Goal: Task Accomplishment & Management: Manage account settings

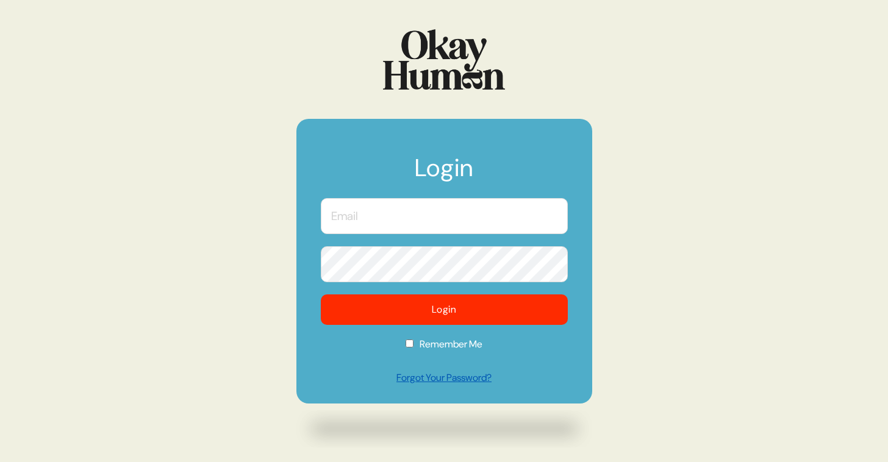
click at [456, 380] on link "Forgot Your Password?" at bounding box center [444, 378] width 247 height 15
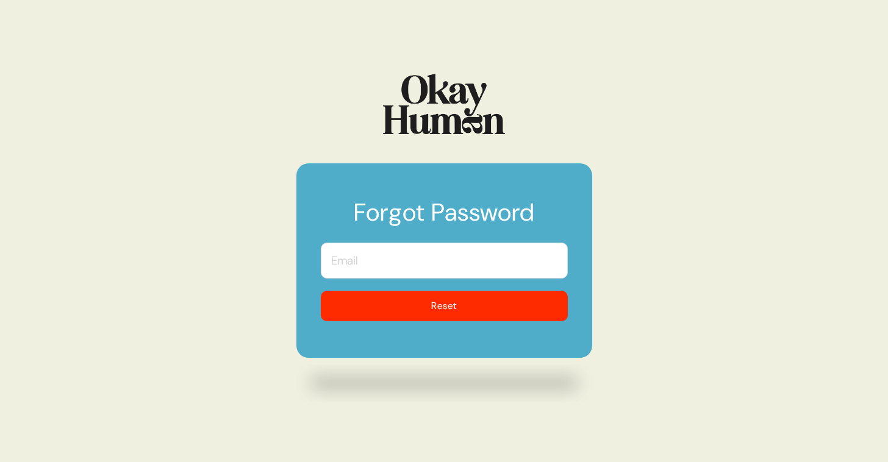
click at [410, 266] on input "text" at bounding box center [444, 261] width 247 height 36
click at [291, 201] on div "Forgot Password [EMAIL_ADDRESS][DOMAIN_NAME] Reset" at bounding box center [444, 231] width 888 height 462
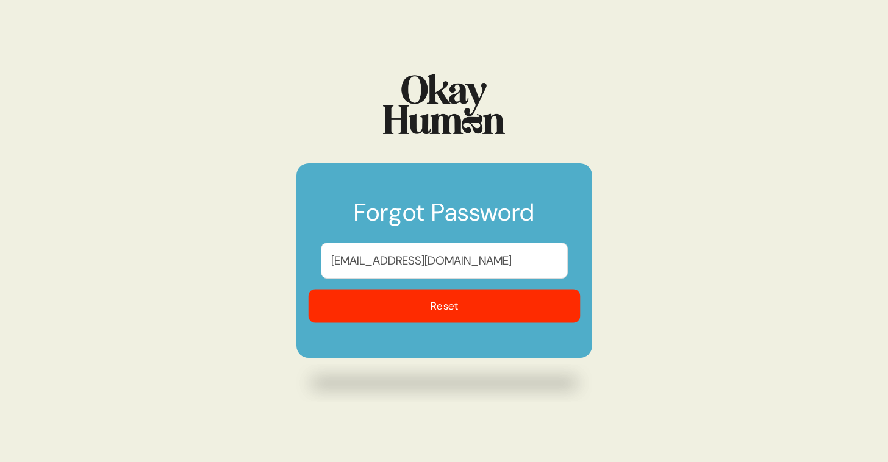
click at [457, 313] on button "Reset" at bounding box center [444, 307] width 272 height 34
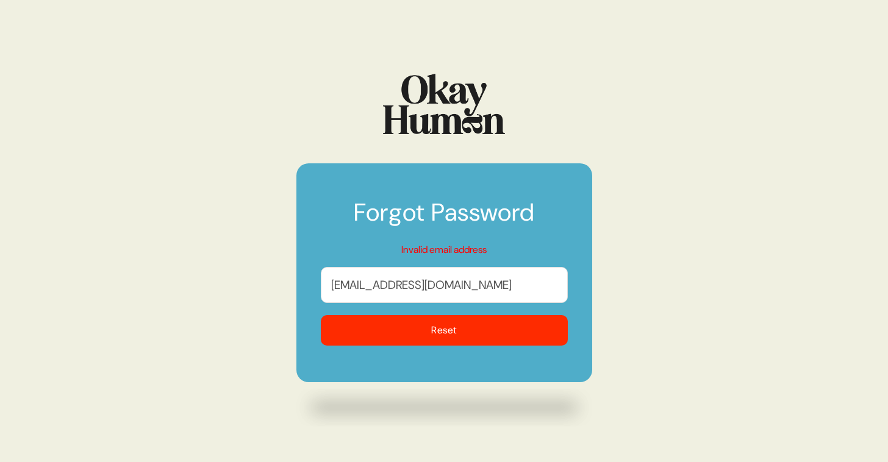
drag, startPoint x: 454, startPoint y: 288, endPoint x: 365, endPoint y: 288, distance: 88.4
click at [365, 288] on input "[EMAIL_ADDRESS][DOMAIN_NAME]" at bounding box center [444, 285] width 247 height 36
type input "ben@sympler.co"
click at [606, 212] on div "Forgot Password Invalid email address ben@sympler.co Reset" at bounding box center [444, 231] width 888 height 462
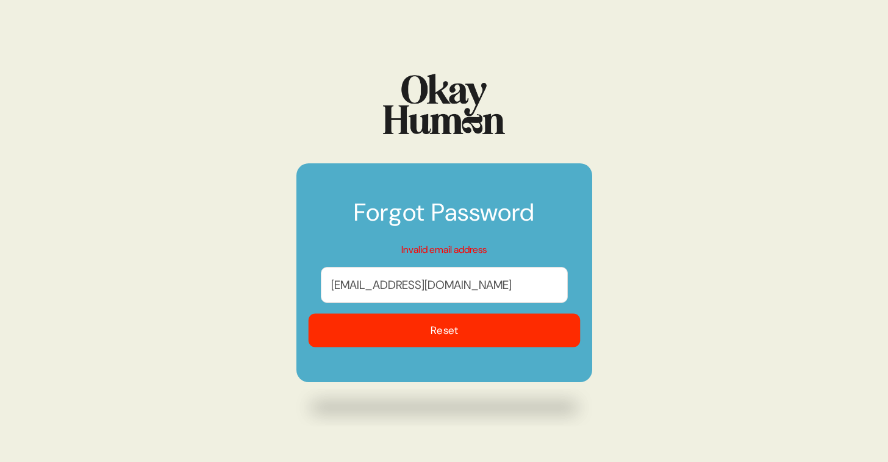
click at [481, 345] on button "Reset" at bounding box center [444, 331] width 272 height 34
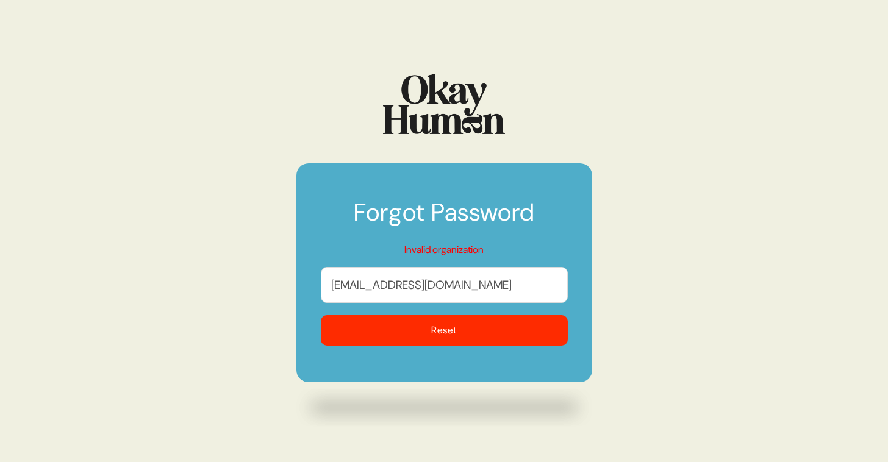
click at [457, 285] on input "ben@sympler.co" at bounding box center [444, 285] width 247 height 36
click at [321, 315] on button "Reset" at bounding box center [444, 330] width 247 height 30
click at [624, 274] on div "Forgot Password Invalid organization ben@sympler.co Reset" at bounding box center [444, 231] width 888 height 462
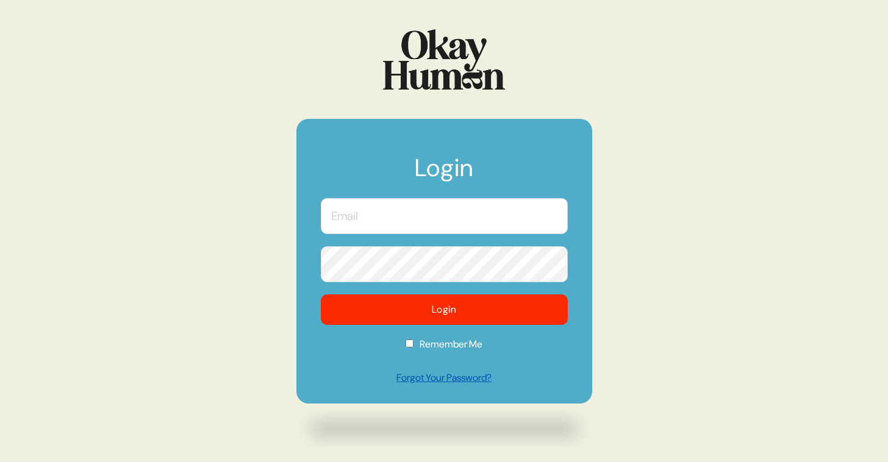
click at [452, 381] on link "Forgot Your Password?" at bounding box center [444, 378] width 247 height 15
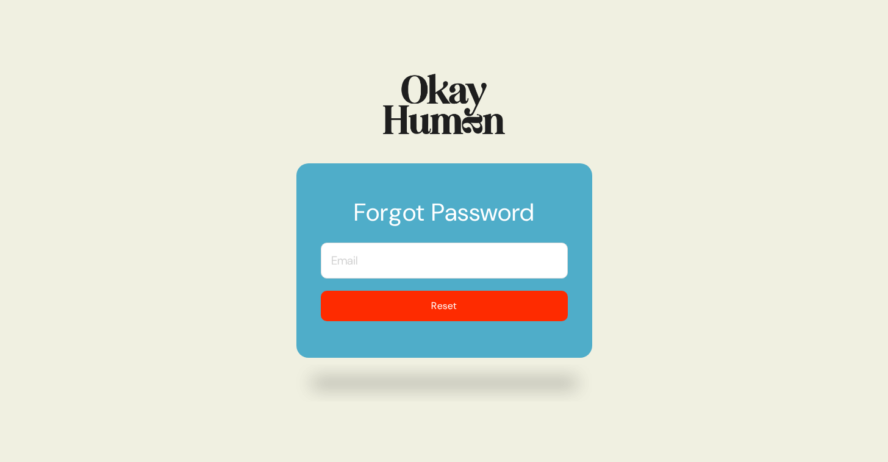
click at [426, 256] on input "text" at bounding box center [444, 261] width 247 height 36
type input "[EMAIL_ADDRESS][DOMAIN_NAME]"
click at [606, 281] on div "Forgot Password [EMAIL_ADDRESS][DOMAIN_NAME] Reset" at bounding box center [444, 231] width 888 height 462
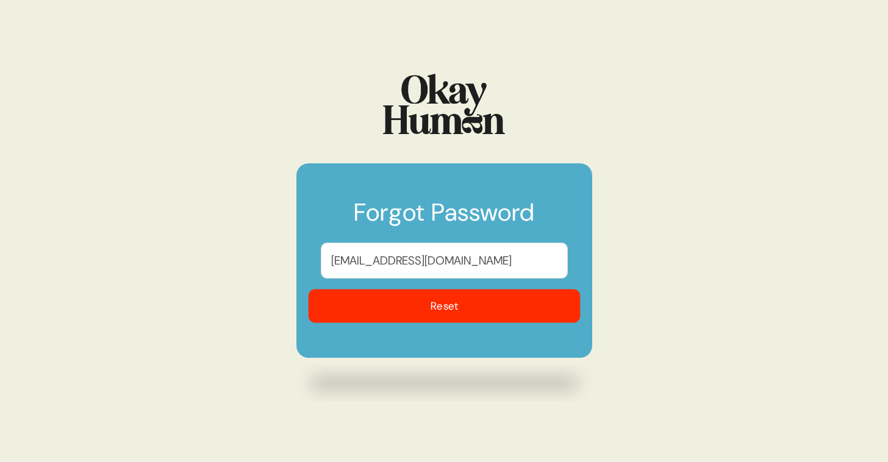
click at [459, 310] on button "Reset" at bounding box center [444, 307] width 272 height 34
